Goal: Task Accomplishment & Management: Manage account settings

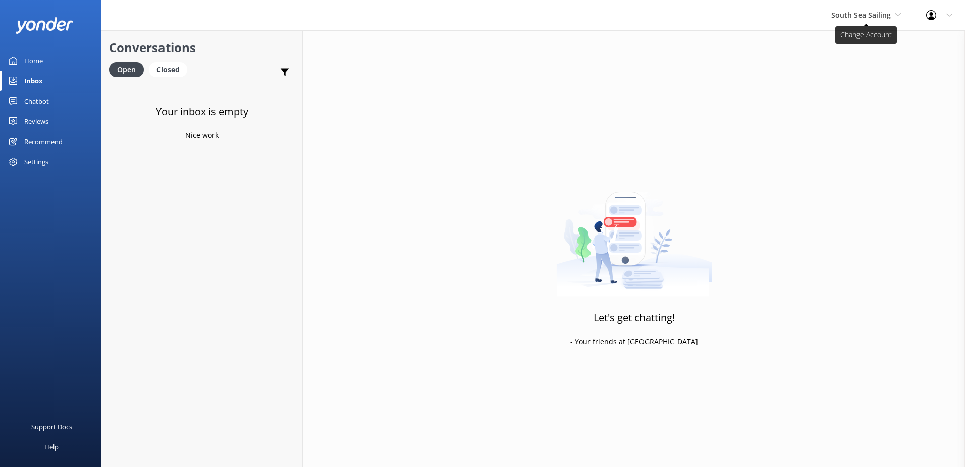
click at [841, 21] on span "South Sea Sailing" at bounding box center [867, 15] width 70 height 11
click at [848, 41] on link "South Sea Sailing" at bounding box center [869, 42] width 101 height 24
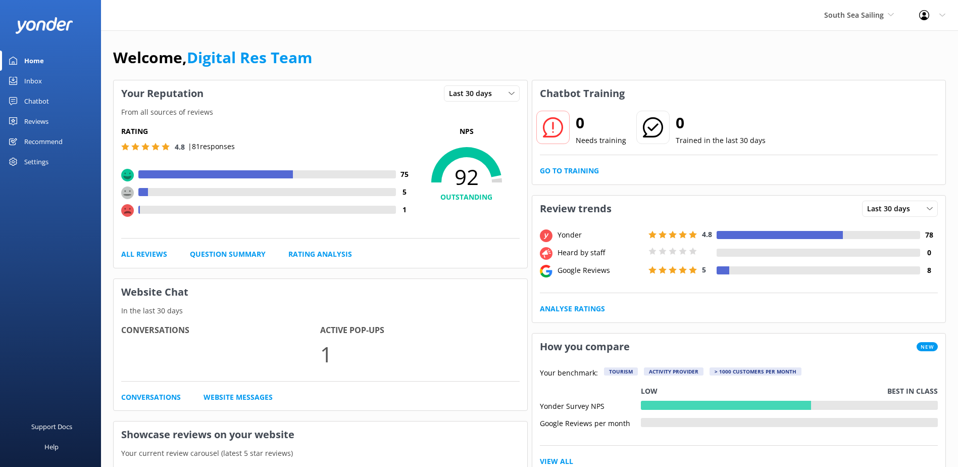
click at [33, 81] on div "Inbox" at bounding box center [33, 81] width 18 height 20
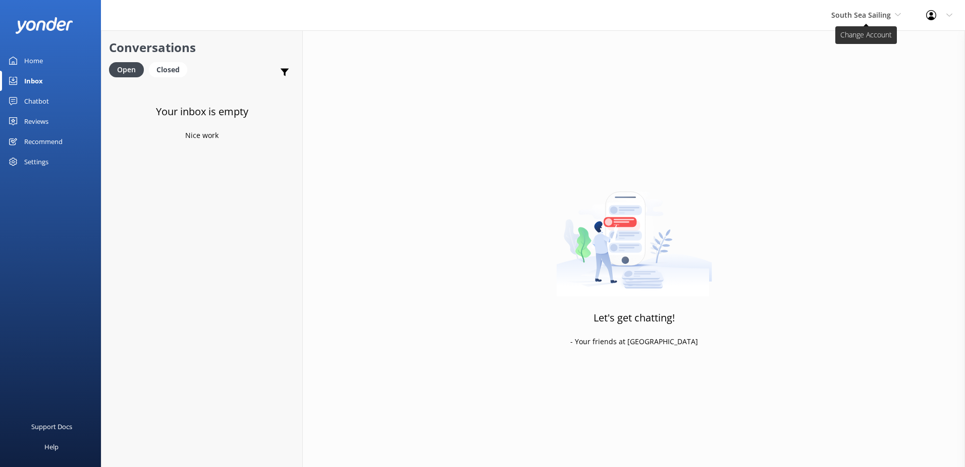
click at [837, 18] on span "South Sea Sailing" at bounding box center [862, 15] width 60 height 10
click at [836, 55] on link "South Sea Cruises" at bounding box center [869, 67] width 101 height 24
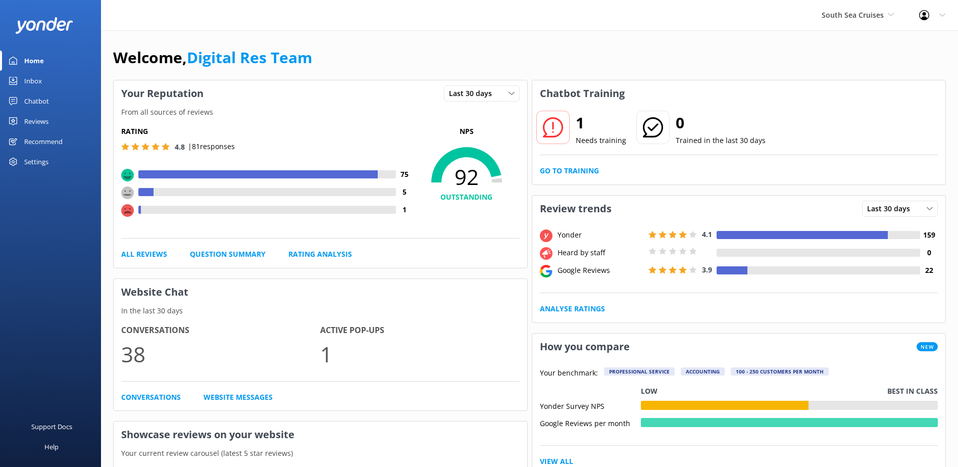
click at [52, 79] on link "Inbox" at bounding box center [50, 81] width 101 height 20
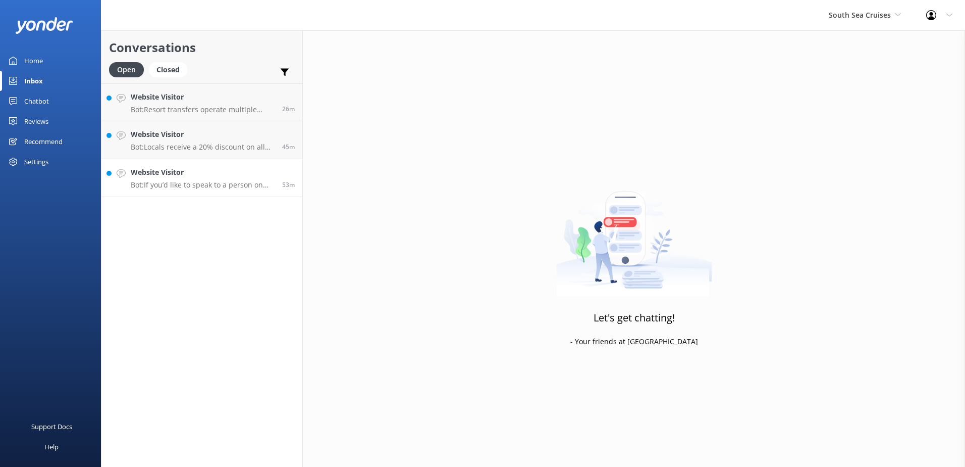
click at [175, 180] on p "Bot: If you’d like to speak to a person on the South Sea Cruises team, please c…" at bounding box center [203, 184] width 144 height 9
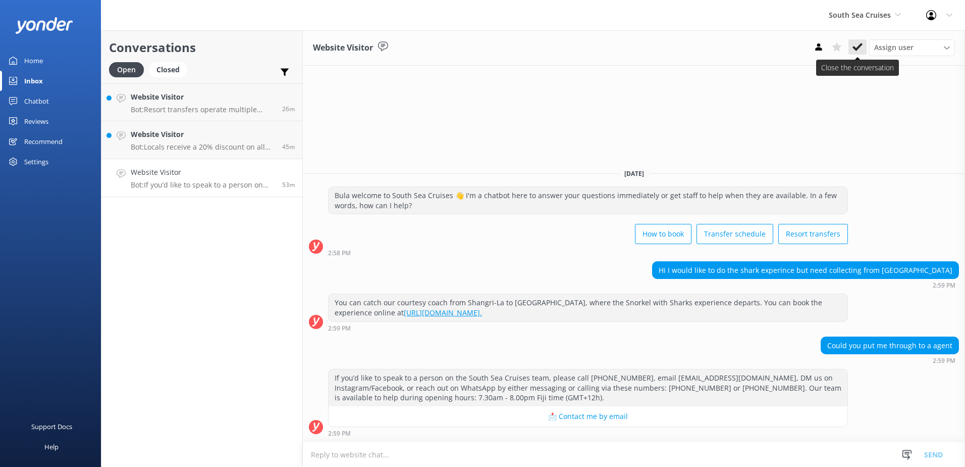
click at [860, 49] on icon at bounding box center [858, 47] width 10 height 10
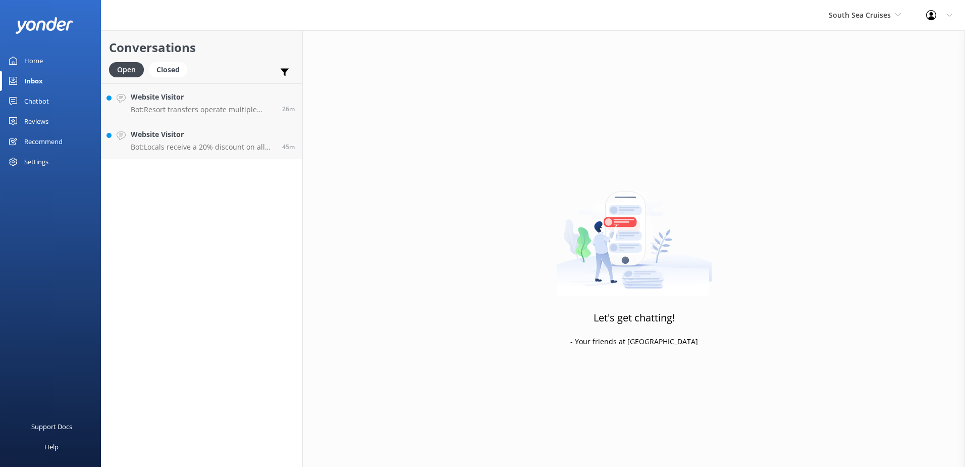
click at [214, 160] on div "Conversations Open Closed Important Assigned to me Unassigned Website Visitor B…" at bounding box center [202, 248] width 202 height 436
click at [216, 148] on p "Bot: Locals receive a 20% discount on all day tours and resort transfers. For s…" at bounding box center [203, 146] width 144 height 9
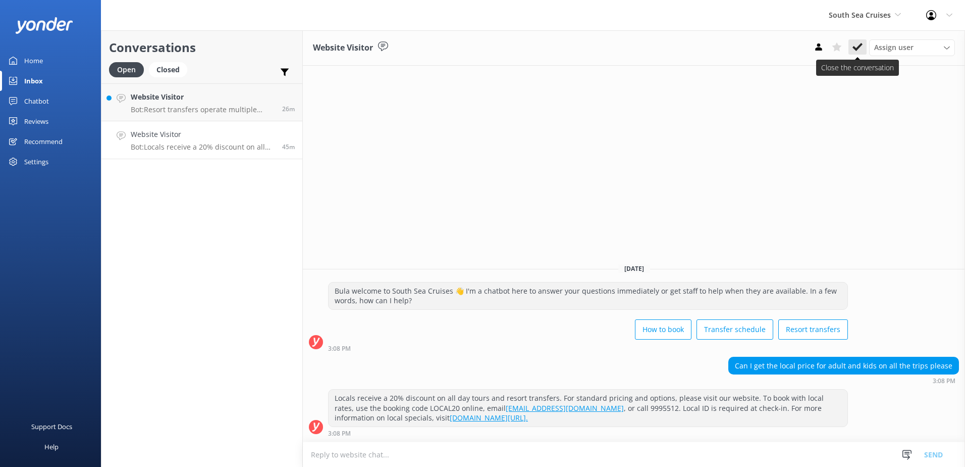
click at [859, 48] on use at bounding box center [858, 47] width 10 height 8
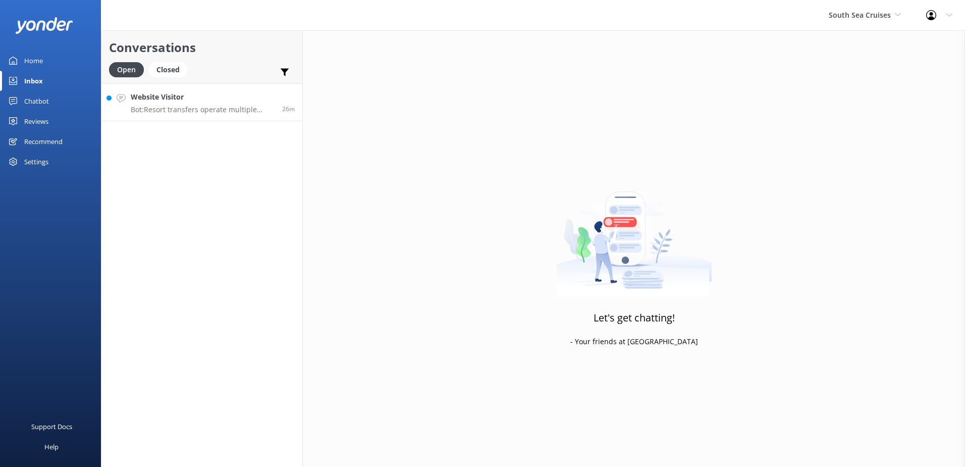
click at [214, 97] on h4 "Website Visitor" at bounding box center [203, 96] width 144 height 11
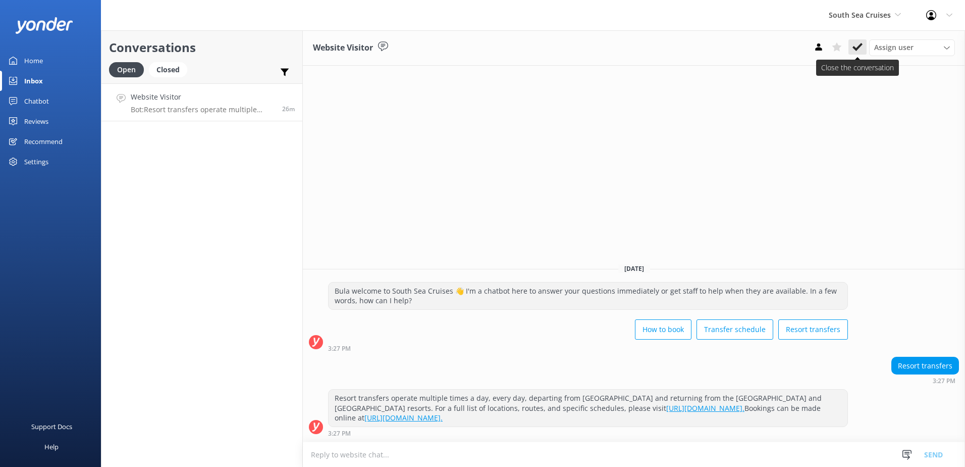
click at [861, 45] on use at bounding box center [858, 47] width 10 height 8
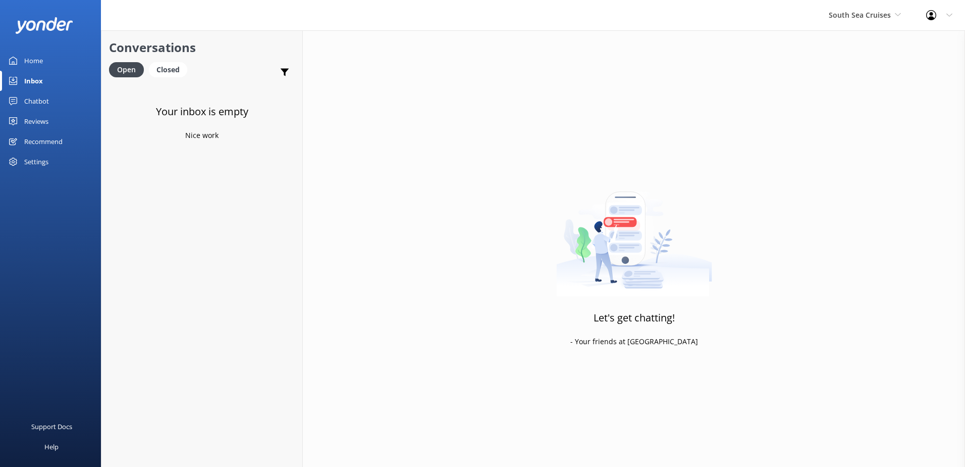
click at [878, 23] on div "South Sea Cruises South Sea Sailing South Sea Cruises Malamala Beach Club Aweso…" at bounding box center [864, 15] width 97 height 30
click at [864, 83] on link "Malamala Beach Club" at bounding box center [866, 91] width 101 height 24
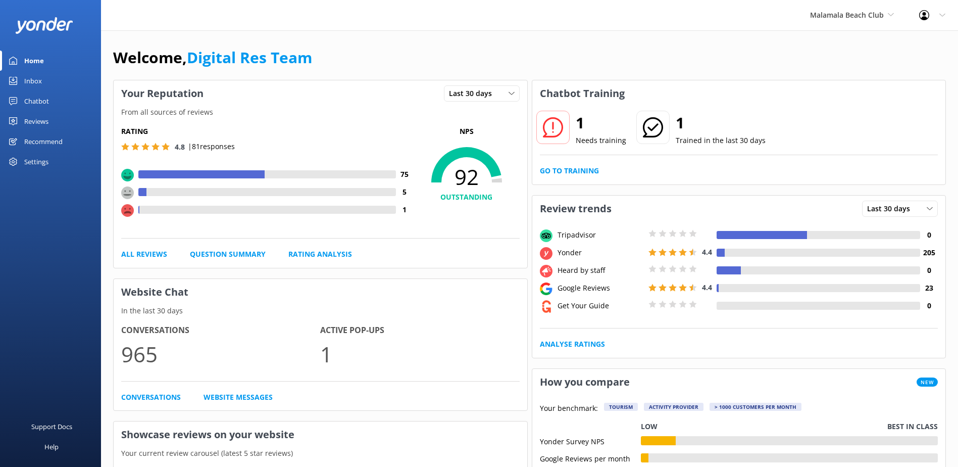
click at [41, 87] on div "Inbox" at bounding box center [33, 81] width 18 height 20
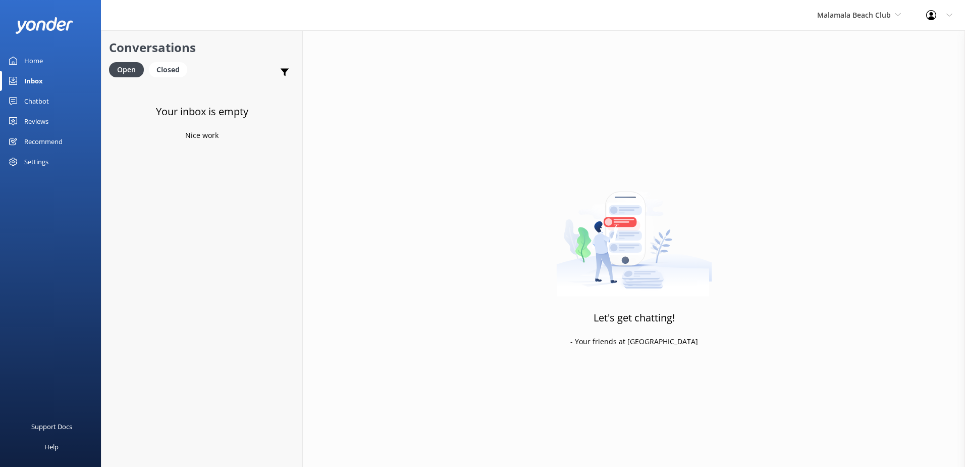
click at [36, 86] on div "Inbox" at bounding box center [33, 81] width 19 height 20
click at [36, 84] on div "Inbox" at bounding box center [33, 81] width 19 height 20
click at [40, 103] on div "Chatbot" at bounding box center [36, 101] width 25 height 20
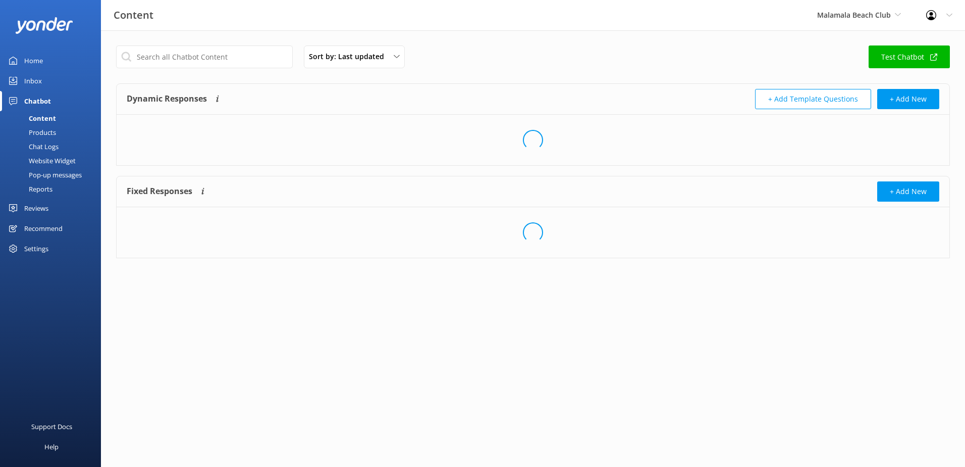
click at [42, 80] on link "Inbox" at bounding box center [50, 81] width 101 height 20
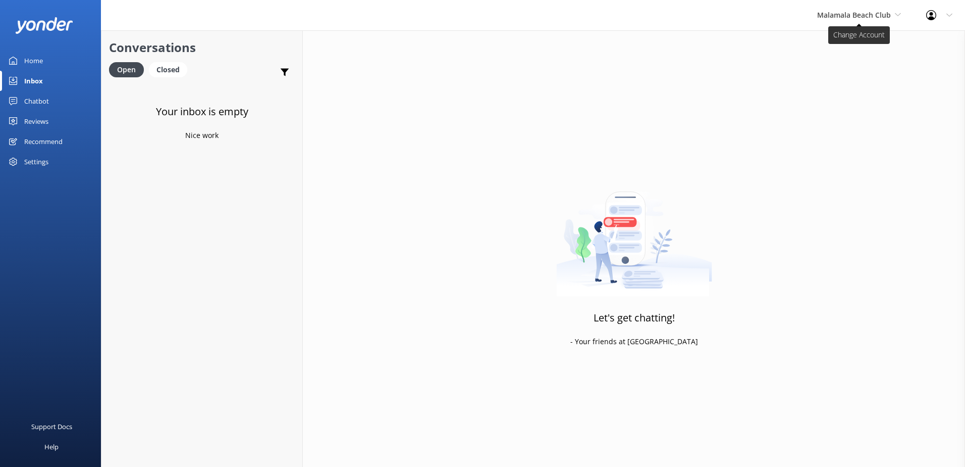
click at [842, 10] on span "Malamala Beach Club" at bounding box center [854, 15] width 74 height 10
click at [854, 111] on link "Awesome Adventures Fiji" at bounding box center [855, 115] width 101 height 24
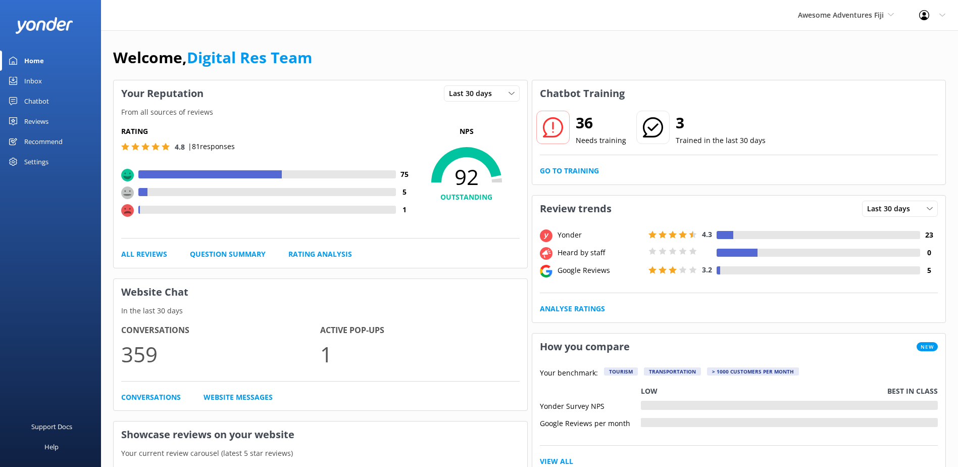
click at [45, 83] on link "Inbox" at bounding box center [50, 81] width 101 height 20
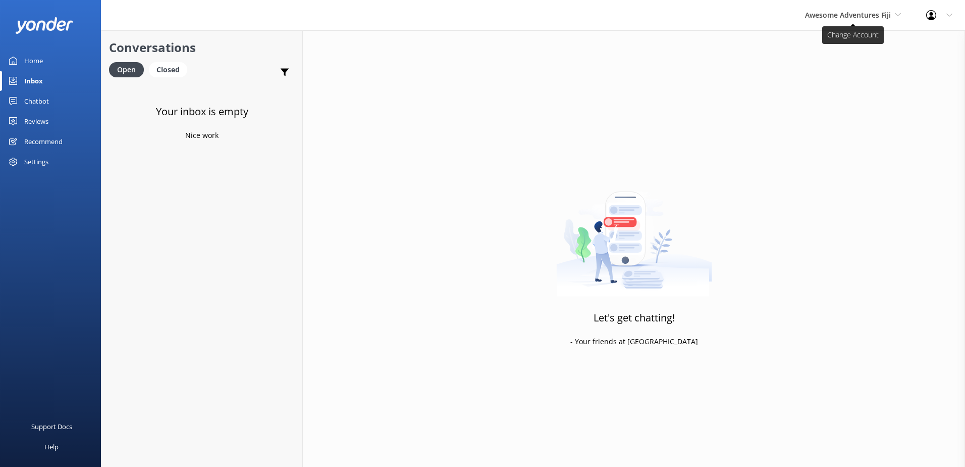
click at [844, 11] on span "Awesome Adventures Fiji" at bounding box center [848, 15] width 86 height 10
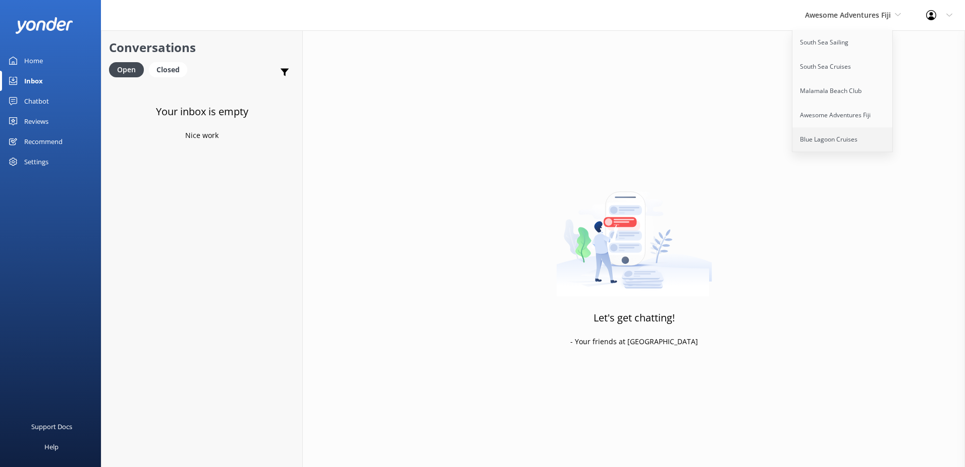
click at [832, 136] on link "Blue Lagoon Cruises" at bounding box center [843, 139] width 101 height 24
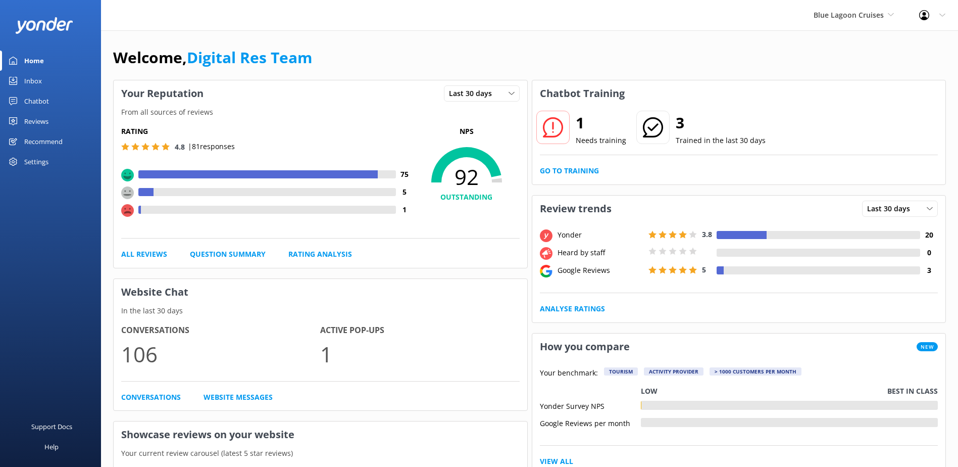
click at [40, 80] on div "Inbox" at bounding box center [33, 81] width 18 height 20
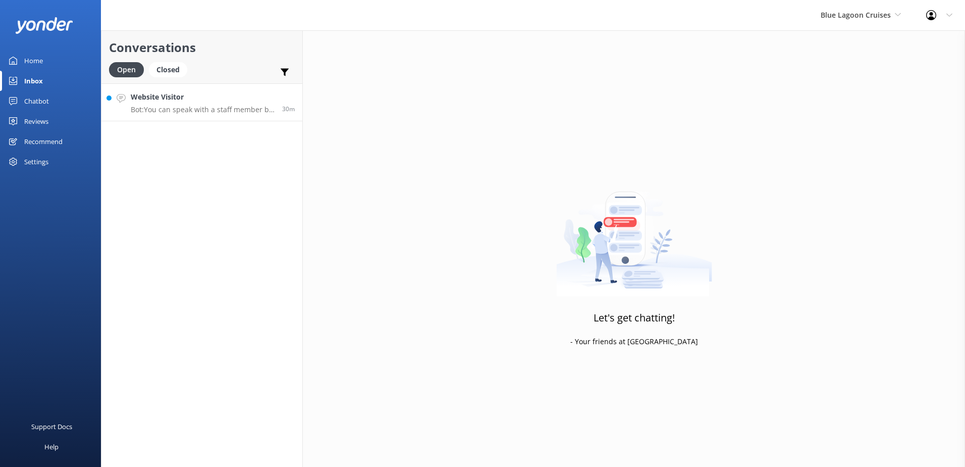
click at [173, 97] on h4 "Website Visitor" at bounding box center [203, 96] width 144 height 11
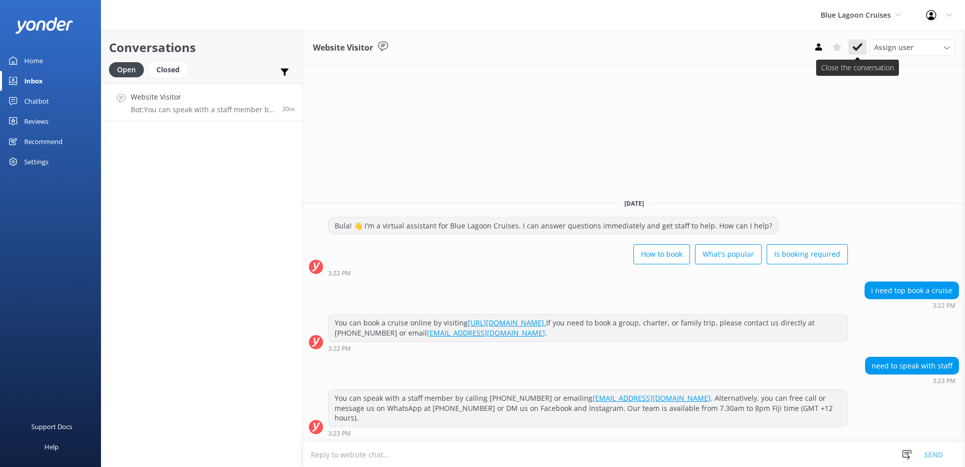
click at [857, 47] on use at bounding box center [858, 47] width 10 height 8
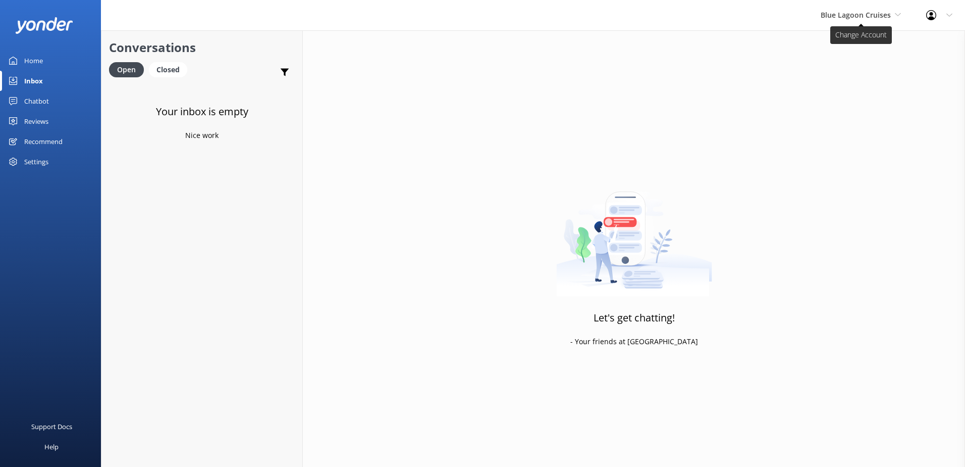
click at [852, 10] on span "Blue Lagoon Cruises" at bounding box center [856, 15] width 70 height 10
click at [844, 38] on link "South Sea Sailing" at bounding box center [858, 42] width 101 height 24
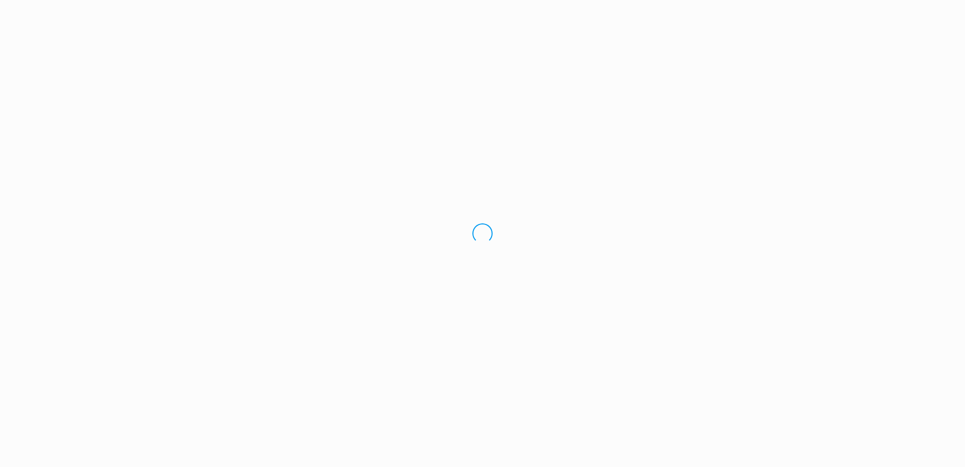
click at [866, 14] on div "Loading.." at bounding box center [482, 233] width 965 height 467
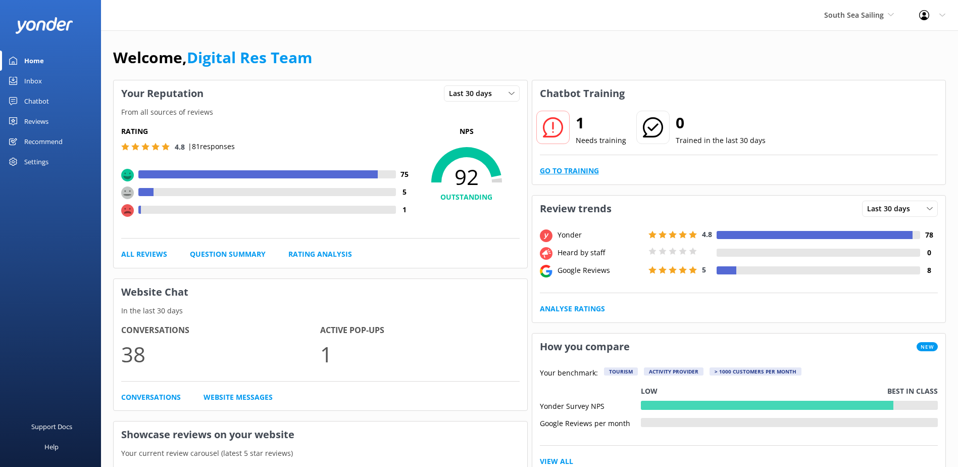
click at [582, 166] on link "Go to Training" at bounding box center [569, 170] width 59 height 11
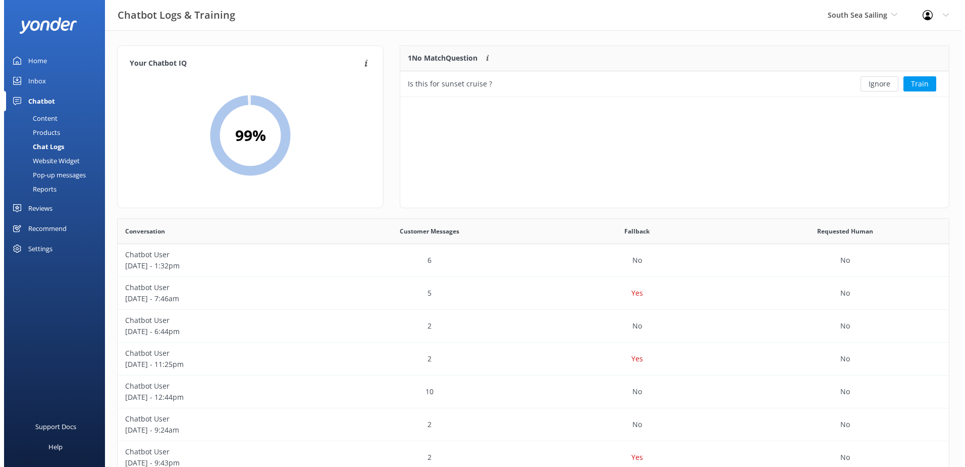
scroll to position [346, 824]
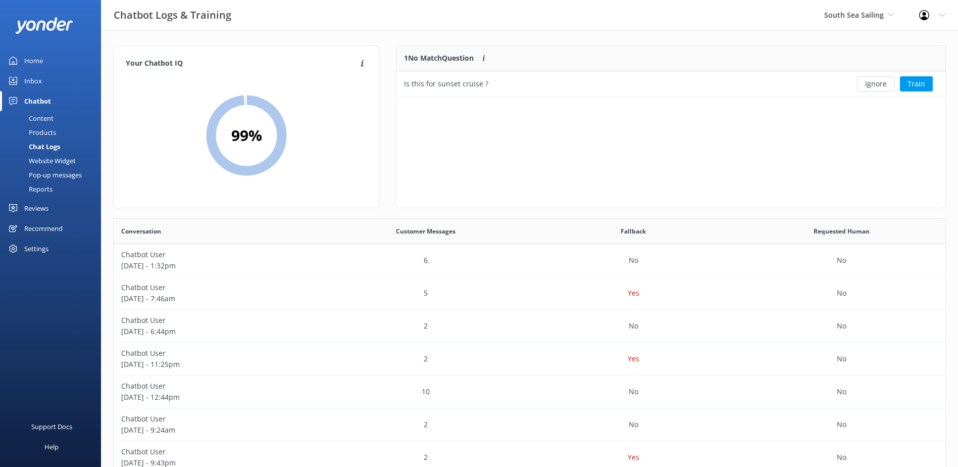
click at [73, 79] on link "Inbox" at bounding box center [50, 81] width 101 height 20
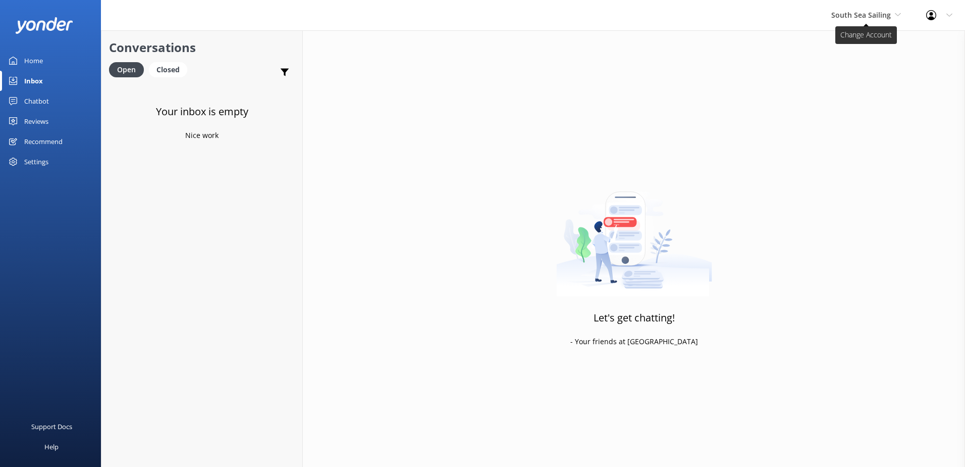
click at [858, 12] on span "South Sea Sailing" at bounding box center [862, 15] width 60 height 10
click at [864, 71] on link "South Sea Cruises" at bounding box center [869, 67] width 101 height 24
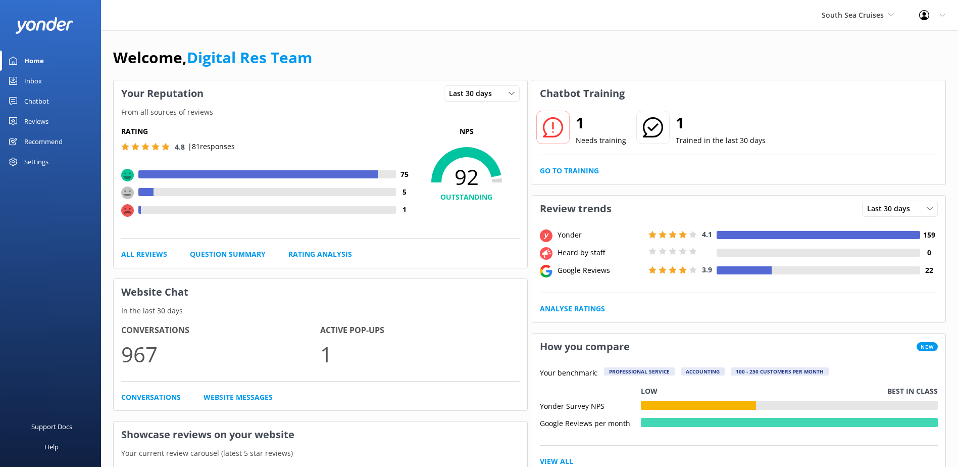
click at [36, 73] on div "Inbox" at bounding box center [33, 81] width 18 height 20
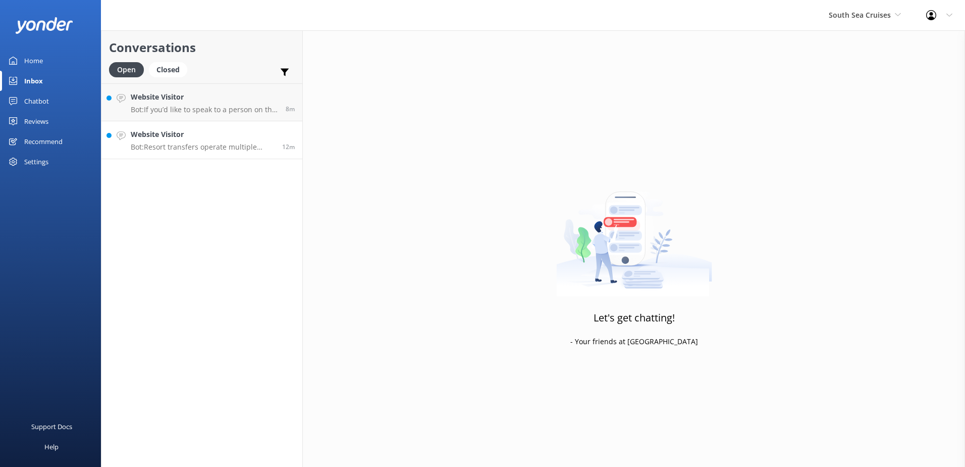
click at [202, 147] on p "Bot: Resort transfers operate multiple times a day, every day, departing from […" at bounding box center [203, 146] width 144 height 9
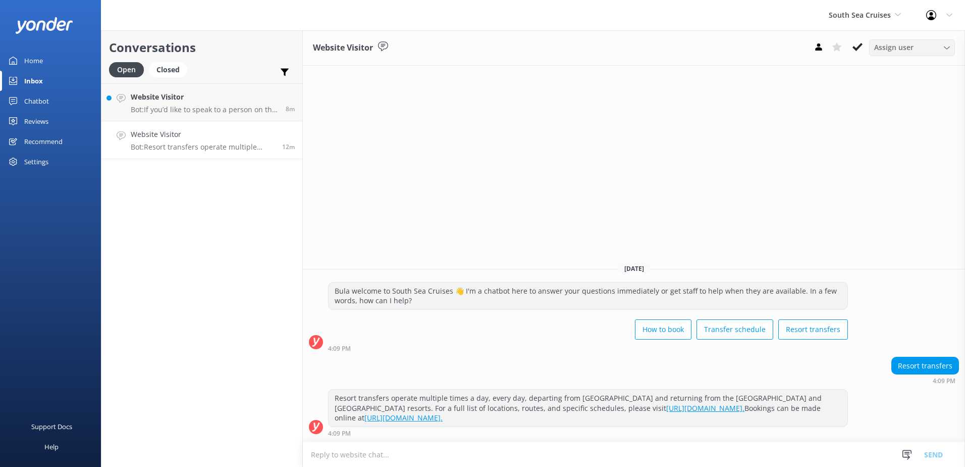
click at [881, 50] on span "Assign user" at bounding box center [894, 47] width 39 height 11
click at [863, 45] on button at bounding box center [858, 46] width 18 height 15
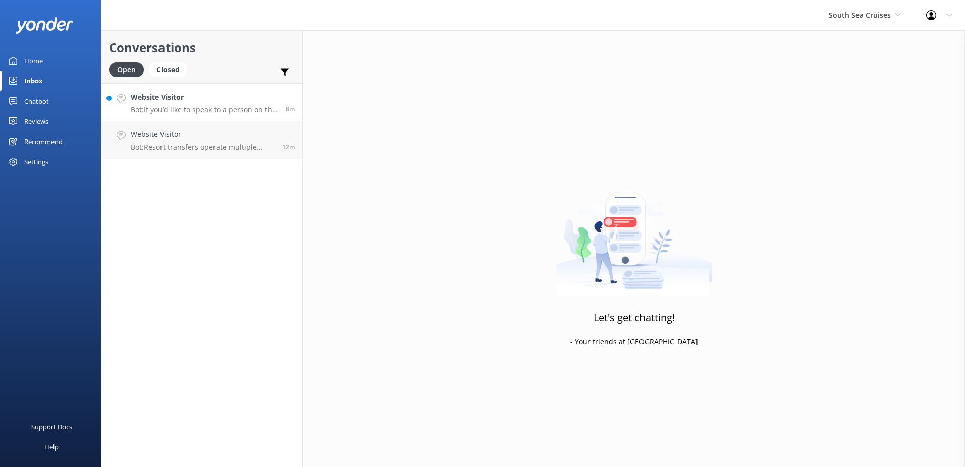
click at [264, 98] on h4 "Website Visitor" at bounding box center [204, 96] width 147 height 11
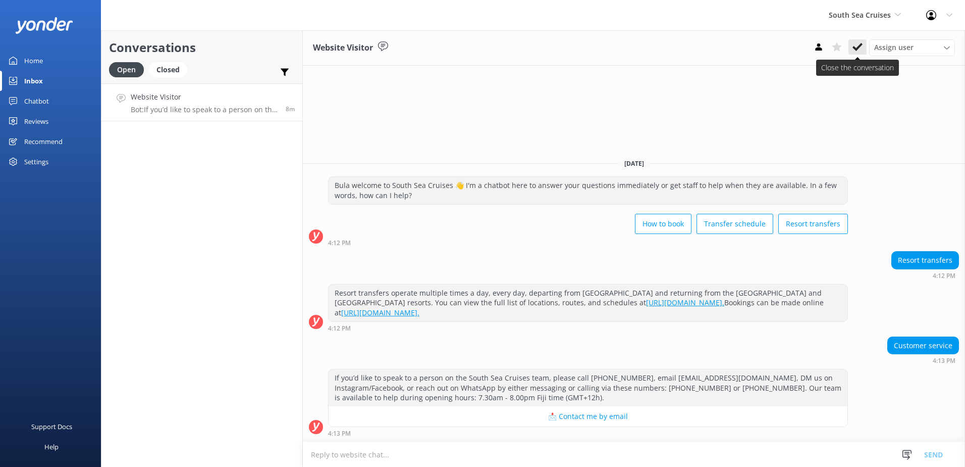
click at [864, 43] on button at bounding box center [858, 46] width 18 height 15
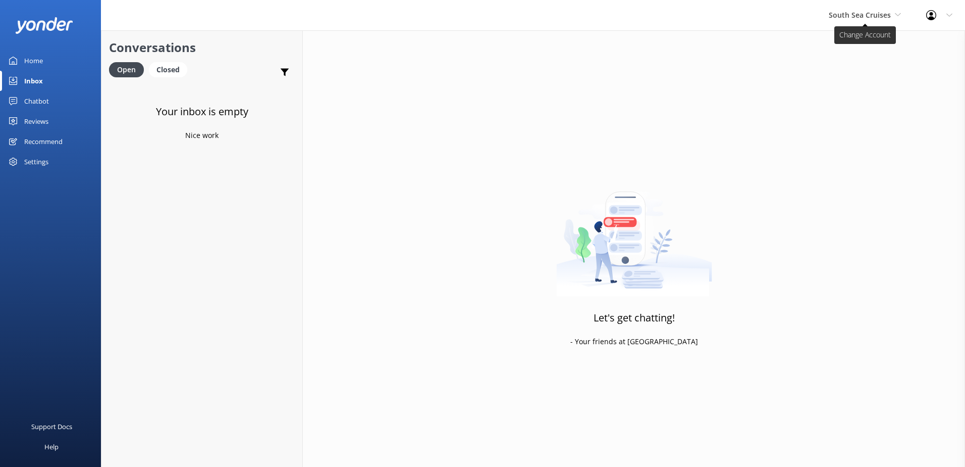
click at [870, 20] on span "South Sea Cruises" at bounding box center [865, 15] width 72 height 11
click at [867, 84] on link "Malamala Beach Club" at bounding box center [866, 91] width 101 height 24
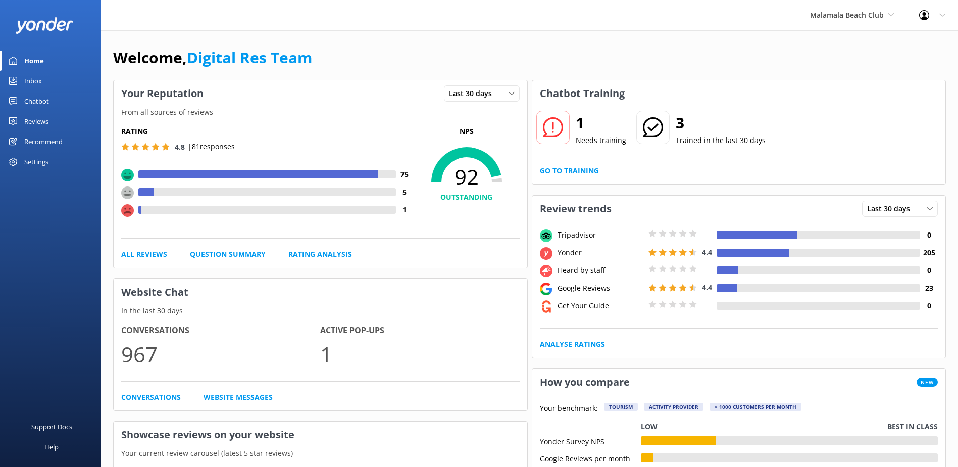
click at [19, 72] on link "Inbox" at bounding box center [50, 81] width 101 height 20
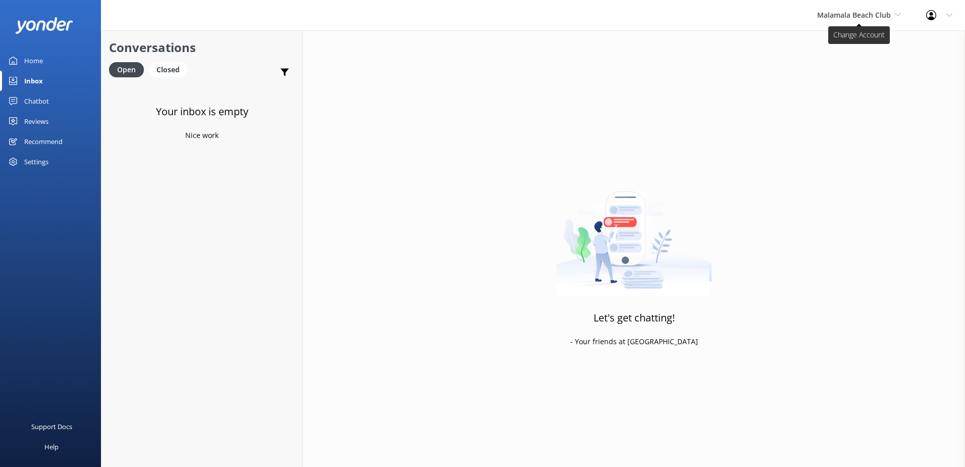
click at [854, 19] on span "Malamala Beach Club" at bounding box center [854, 15] width 74 height 10
click at [845, 111] on link "Awesome Adventures Fiji" at bounding box center [855, 115] width 101 height 24
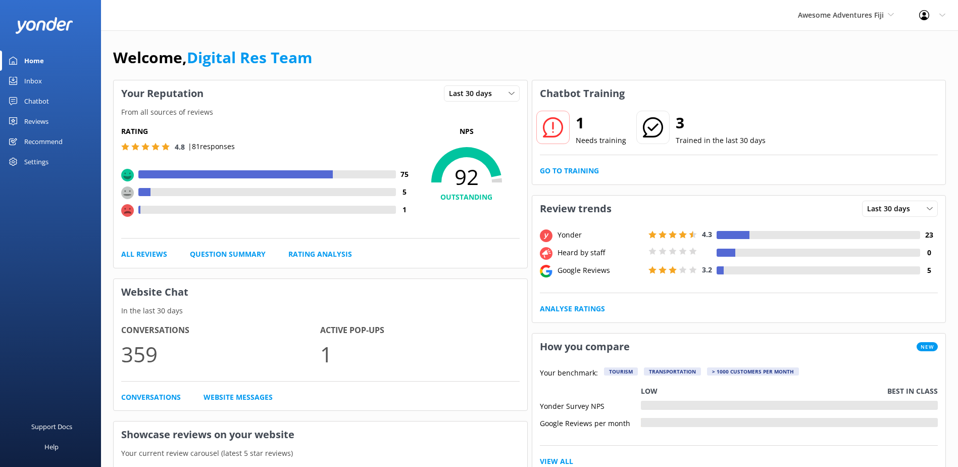
click at [54, 77] on link "Inbox" at bounding box center [50, 81] width 101 height 20
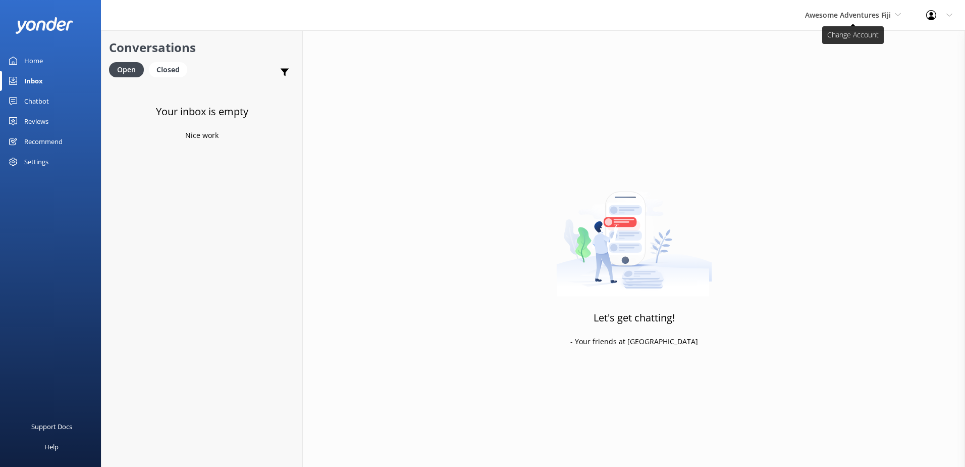
click at [866, 15] on span "Awesome Adventures Fiji" at bounding box center [848, 15] width 86 height 10
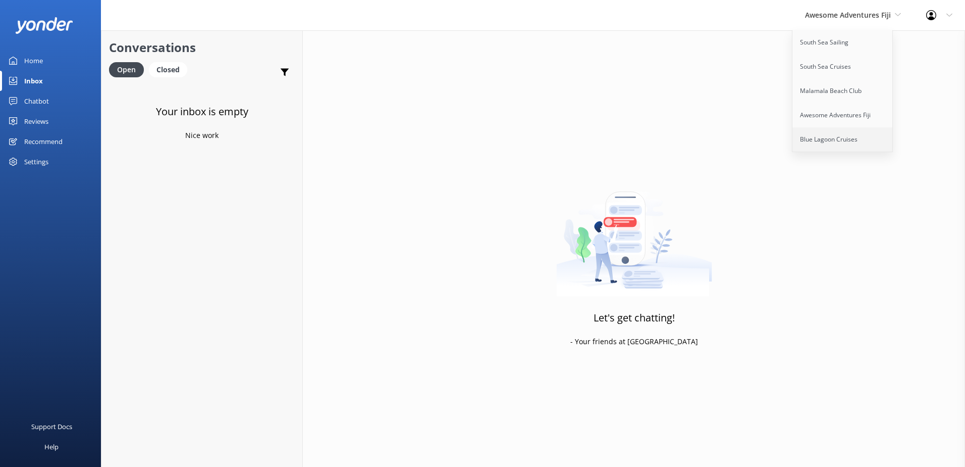
click at [856, 135] on link "Blue Lagoon Cruises" at bounding box center [843, 139] width 101 height 24
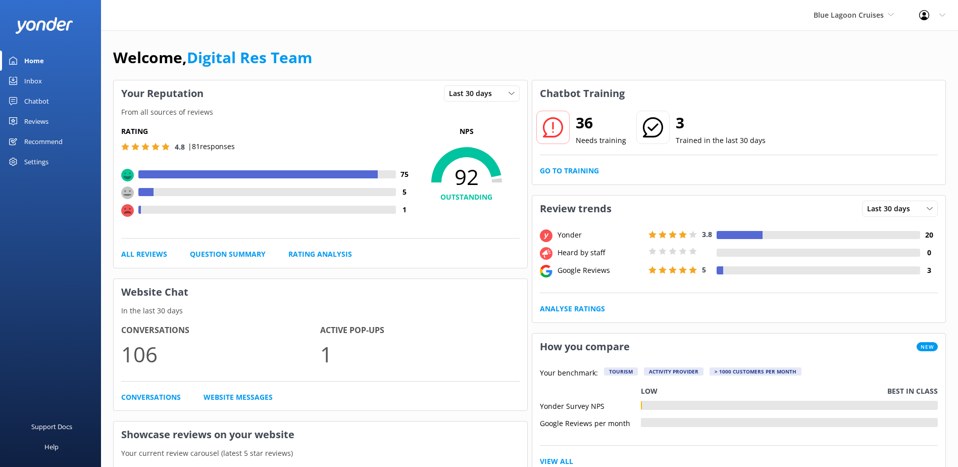
click at [43, 79] on link "Inbox" at bounding box center [50, 81] width 101 height 20
